Goal: Task Accomplishment & Management: Complete application form

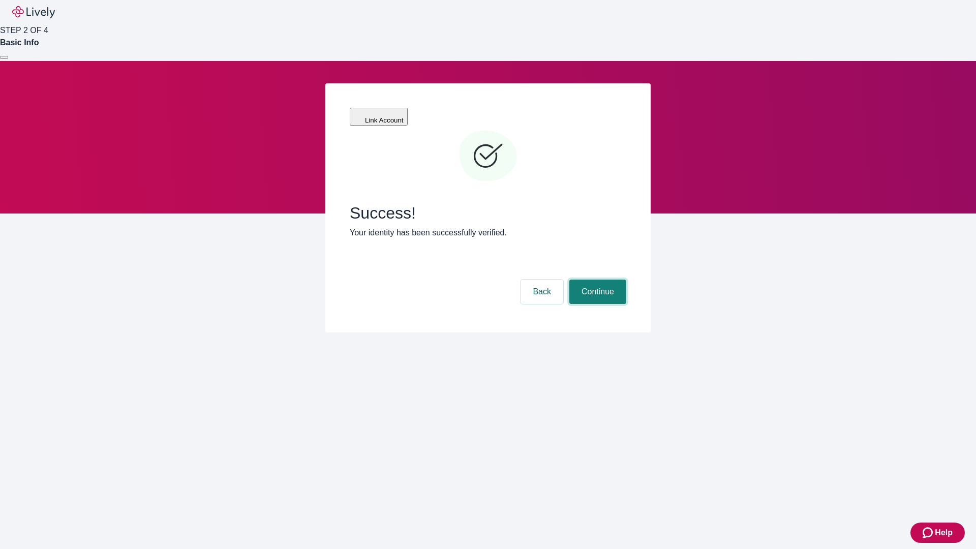
click at [596, 280] on button "Continue" at bounding box center [597, 292] width 57 height 24
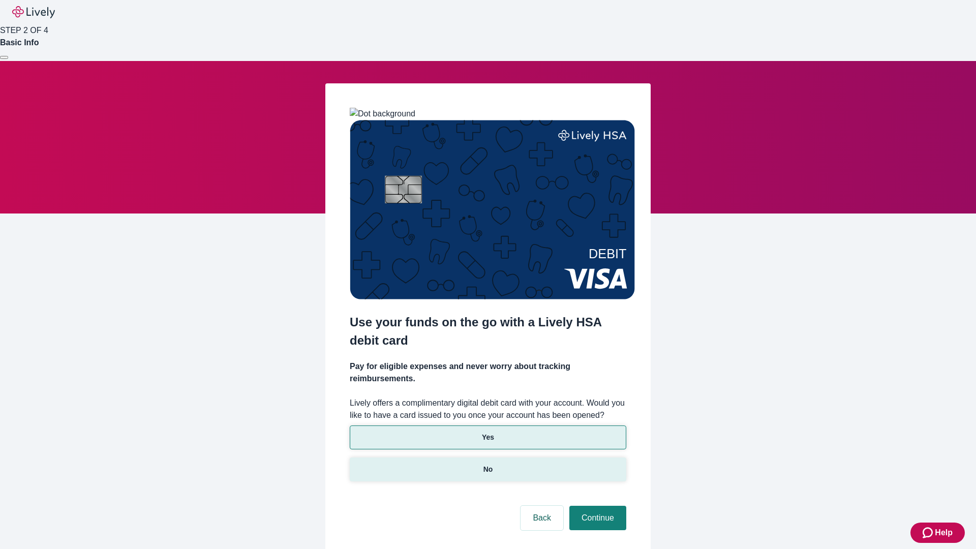
click at [487, 464] on p "No" at bounding box center [488, 469] width 10 height 11
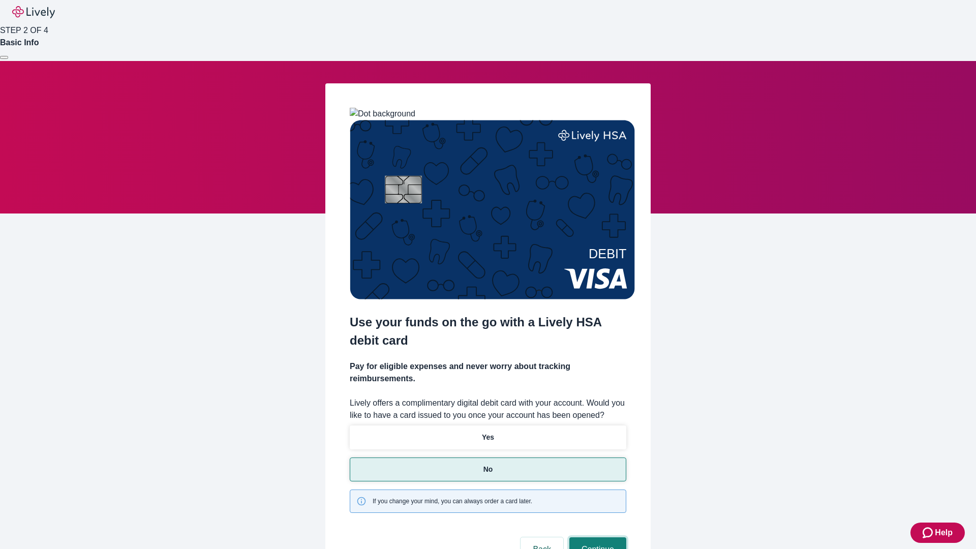
click at [596, 537] on button "Continue" at bounding box center [597, 549] width 57 height 24
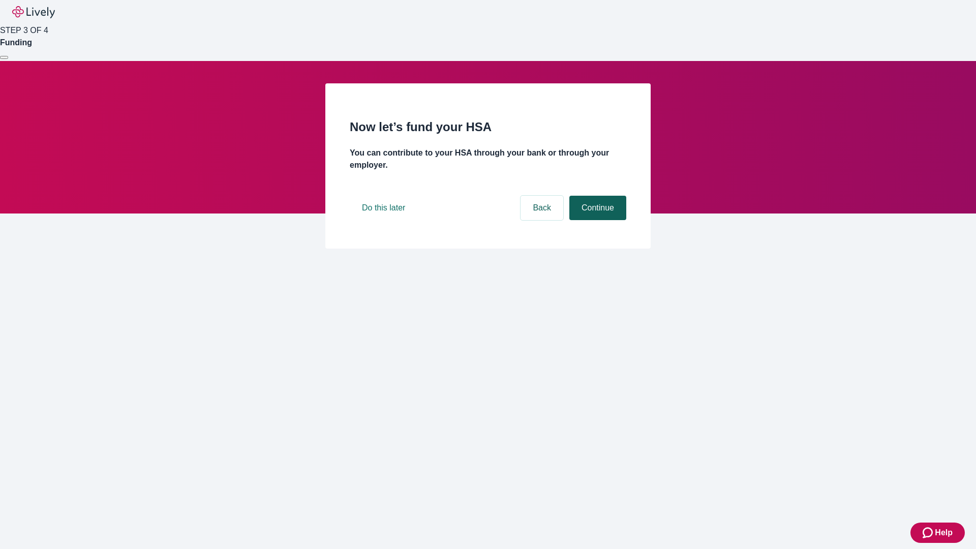
click at [596, 220] on button "Continue" at bounding box center [597, 208] width 57 height 24
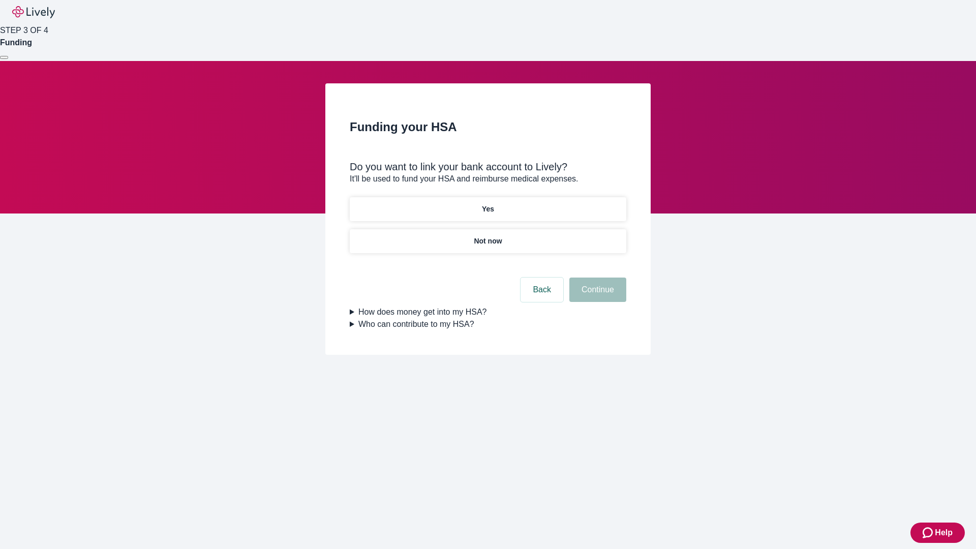
click at [487, 204] on p "Yes" at bounding box center [488, 209] width 12 height 11
click at [596, 278] on button "Continue" at bounding box center [597, 290] width 57 height 24
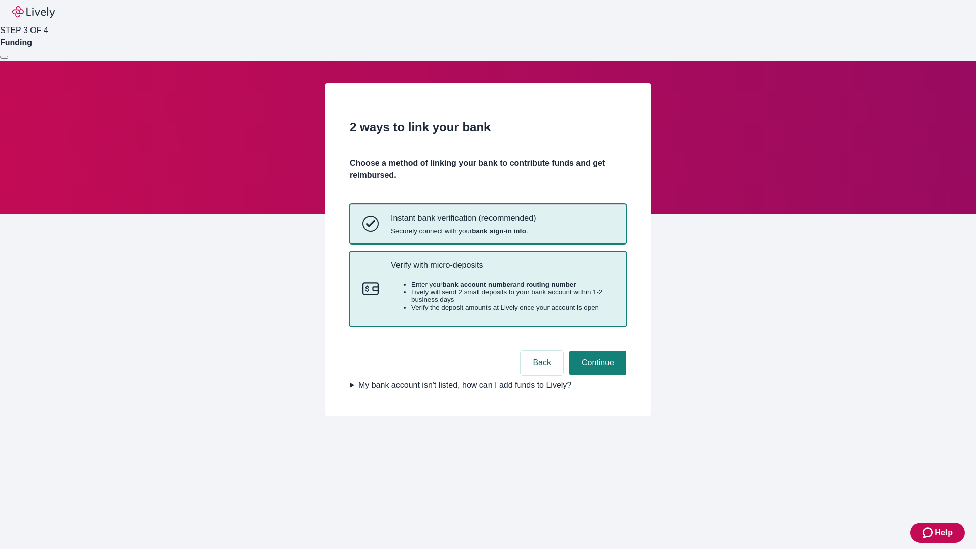
click at [502, 270] on p "Verify with micro-deposits" at bounding box center [502, 265] width 223 height 10
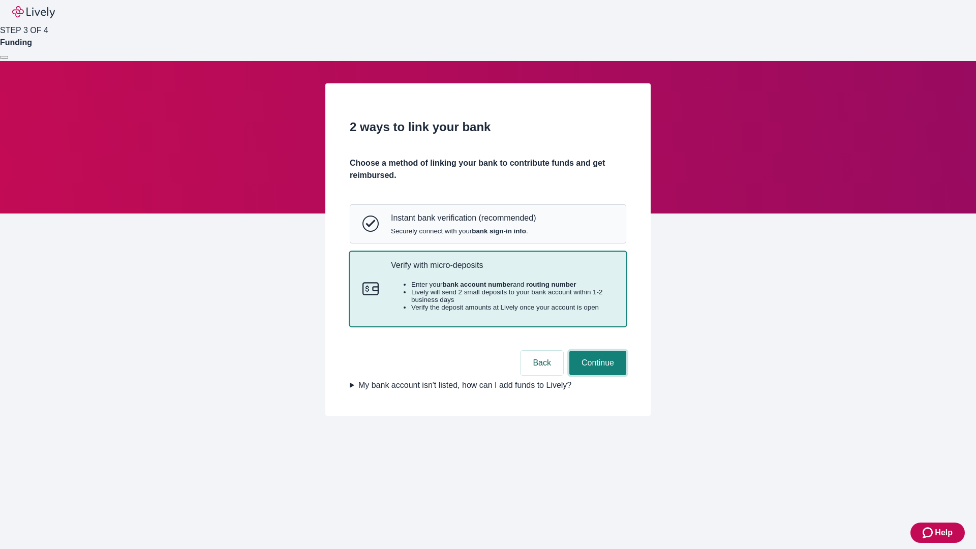
click at [596, 375] on button "Continue" at bounding box center [597, 363] width 57 height 24
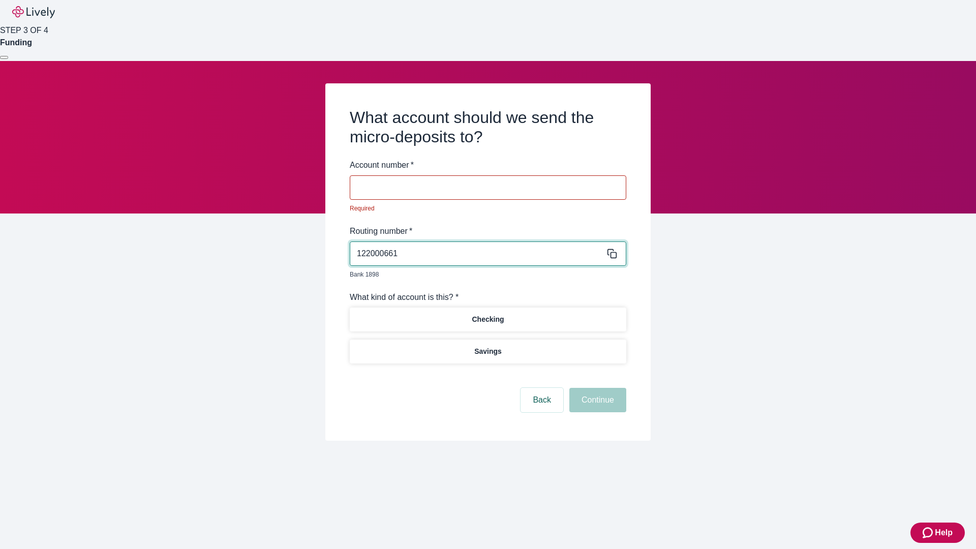
type input "122000661"
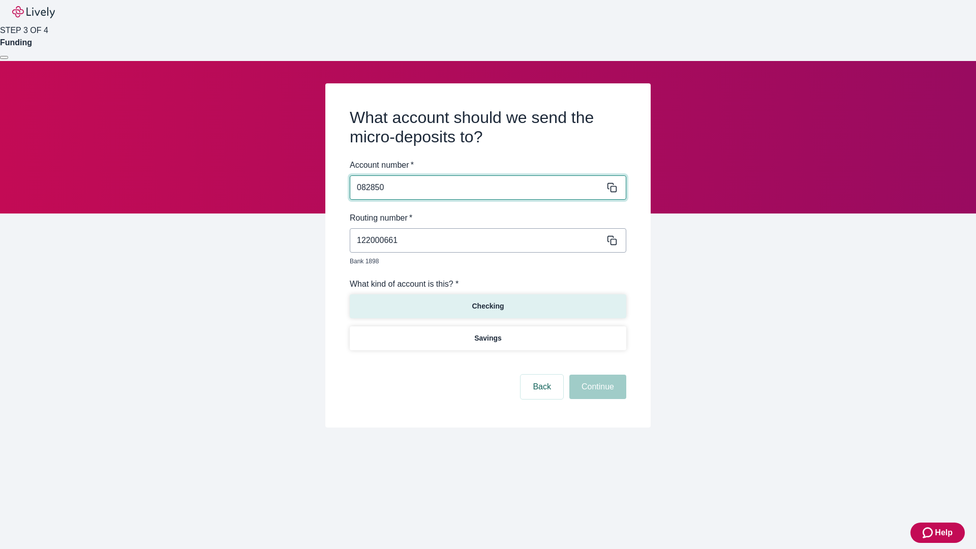
type input "082850"
click at [487, 301] on p "Checking" at bounding box center [488, 306] width 32 height 11
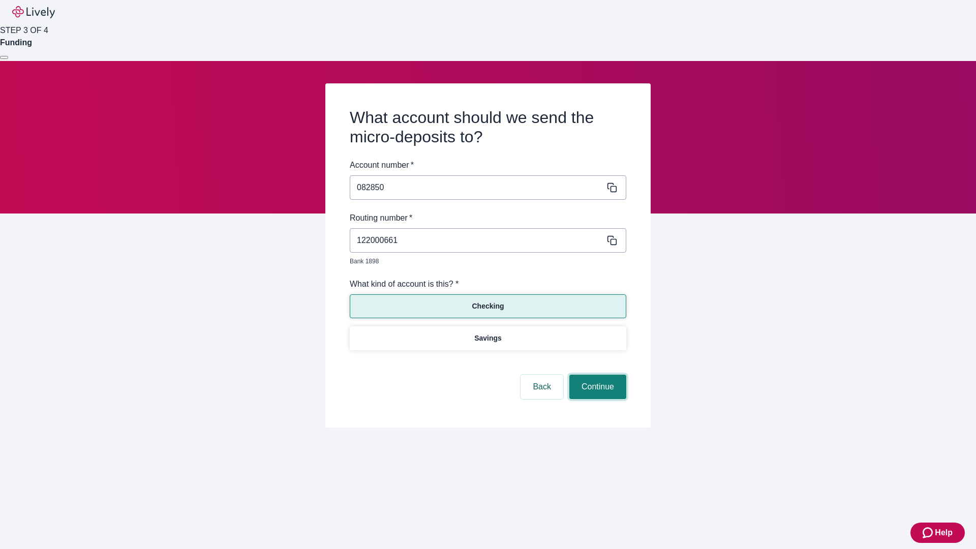
click at [596, 375] on button "Continue" at bounding box center [597, 387] width 57 height 24
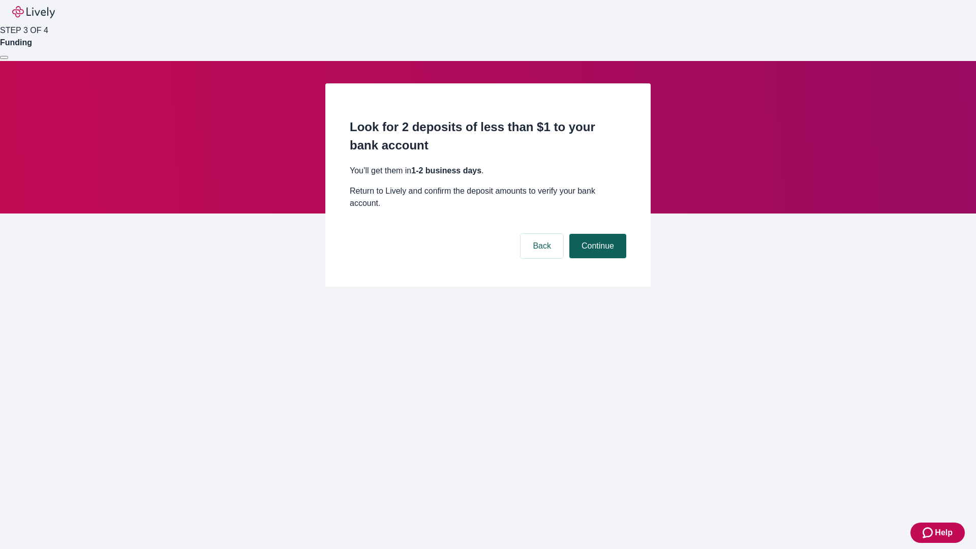
click at [596, 234] on button "Continue" at bounding box center [597, 246] width 57 height 24
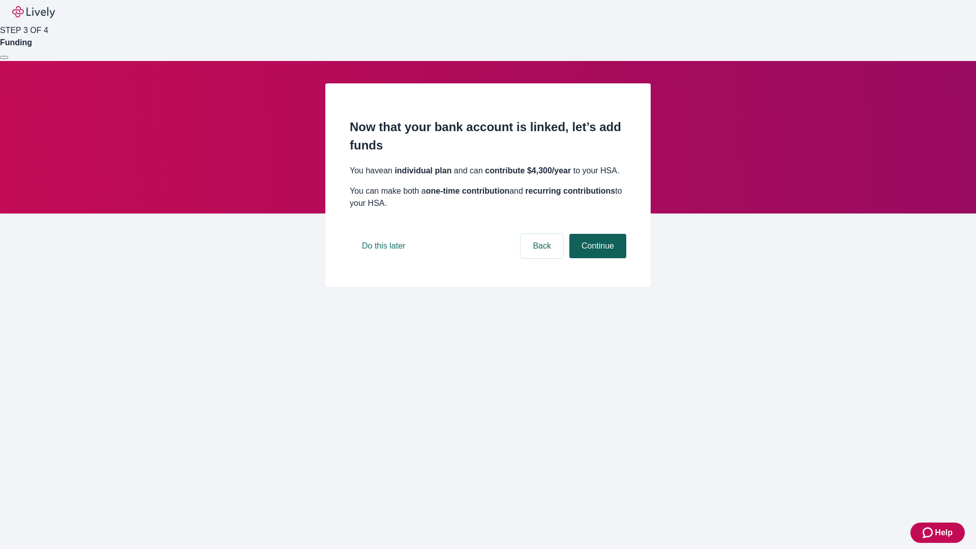
click at [596, 258] on button "Continue" at bounding box center [597, 246] width 57 height 24
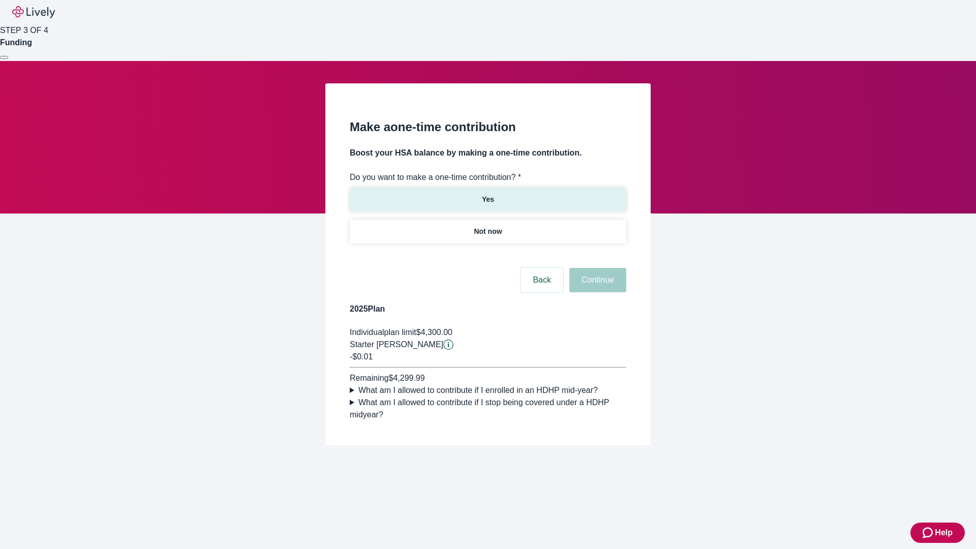
click at [487, 194] on p "Yes" at bounding box center [488, 199] width 12 height 11
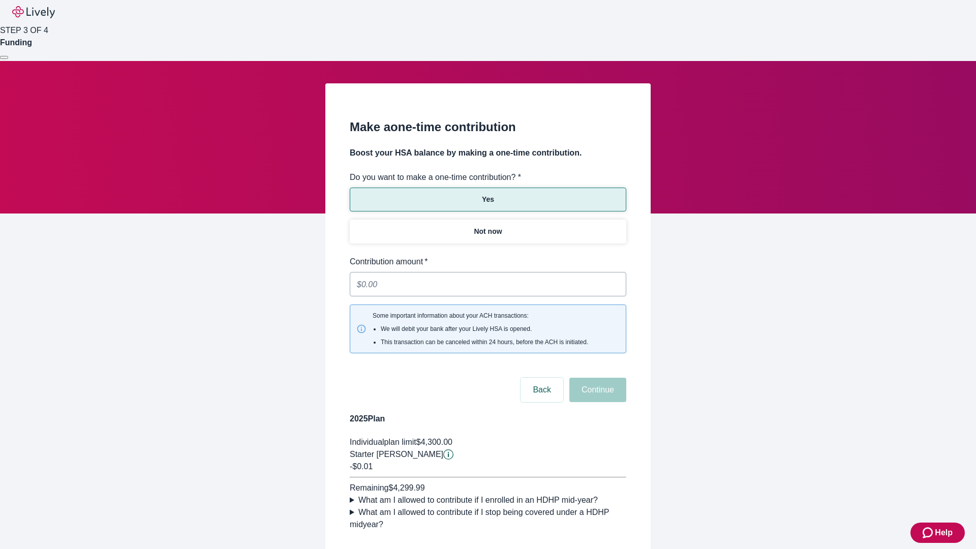
type input "0.01"
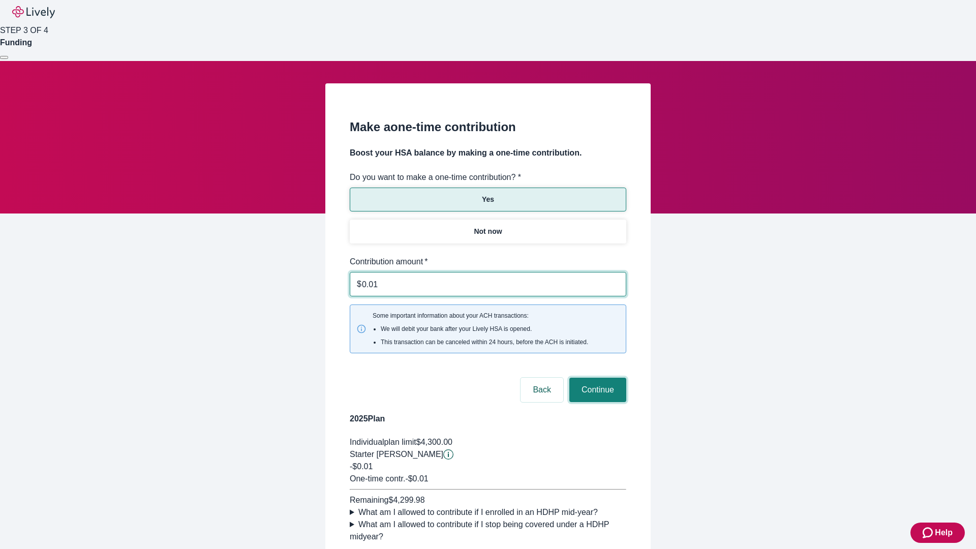
click at [596, 378] on button "Continue" at bounding box center [597, 390] width 57 height 24
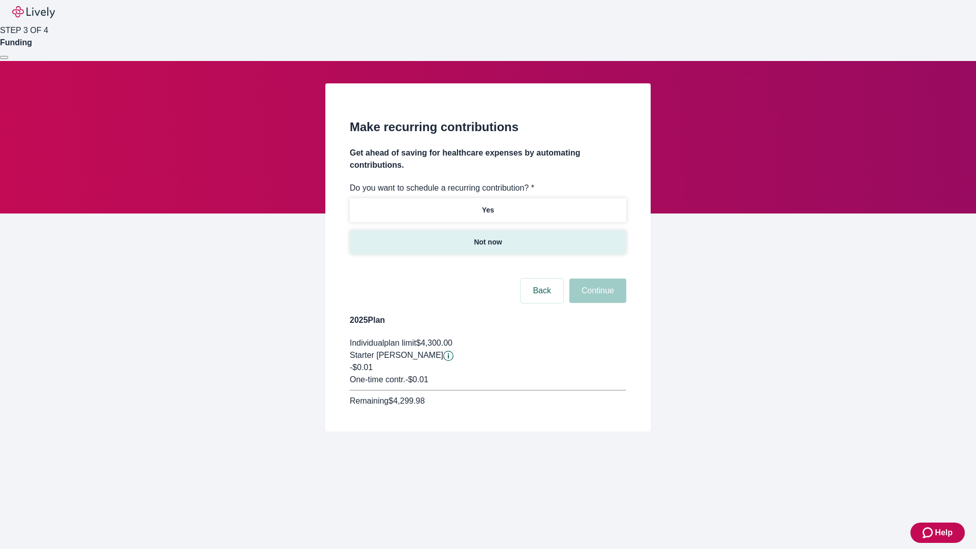
click at [487, 237] on p "Not now" at bounding box center [488, 242] width 28 height 11
click at [596, 279] on button "Continue" at bounding box center [597, 291] width 57 height 24
